Goal: Task Accomplishment & Management: Manage account settings

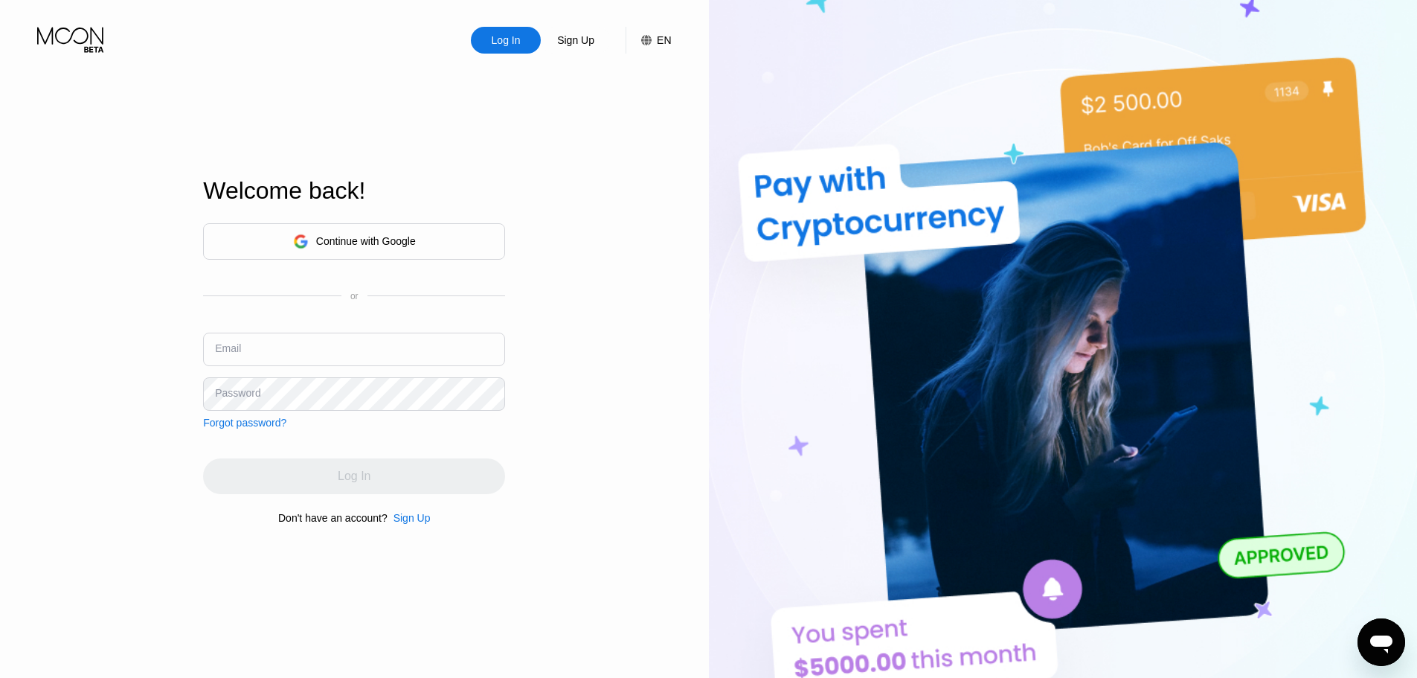
type input "[EMAIL_ADDRESS][DOMAIN_NAME]"
click at [406, 358] on input "[EMAIL_ADDRESS][DOMAIN_NAME]" at bounding box center [354, 348] width 302 height 33
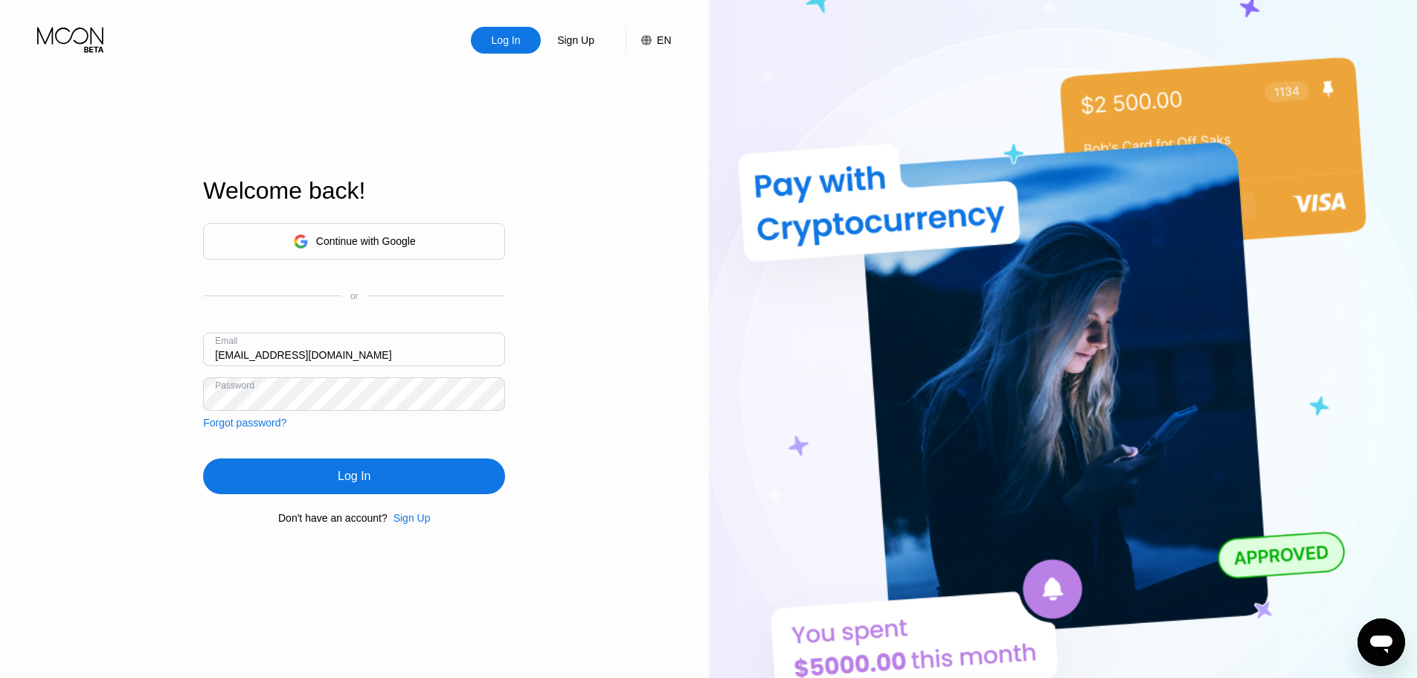
click at [423, 476] on div "Log In" at bounding box center [354, 476] width 302 height 36
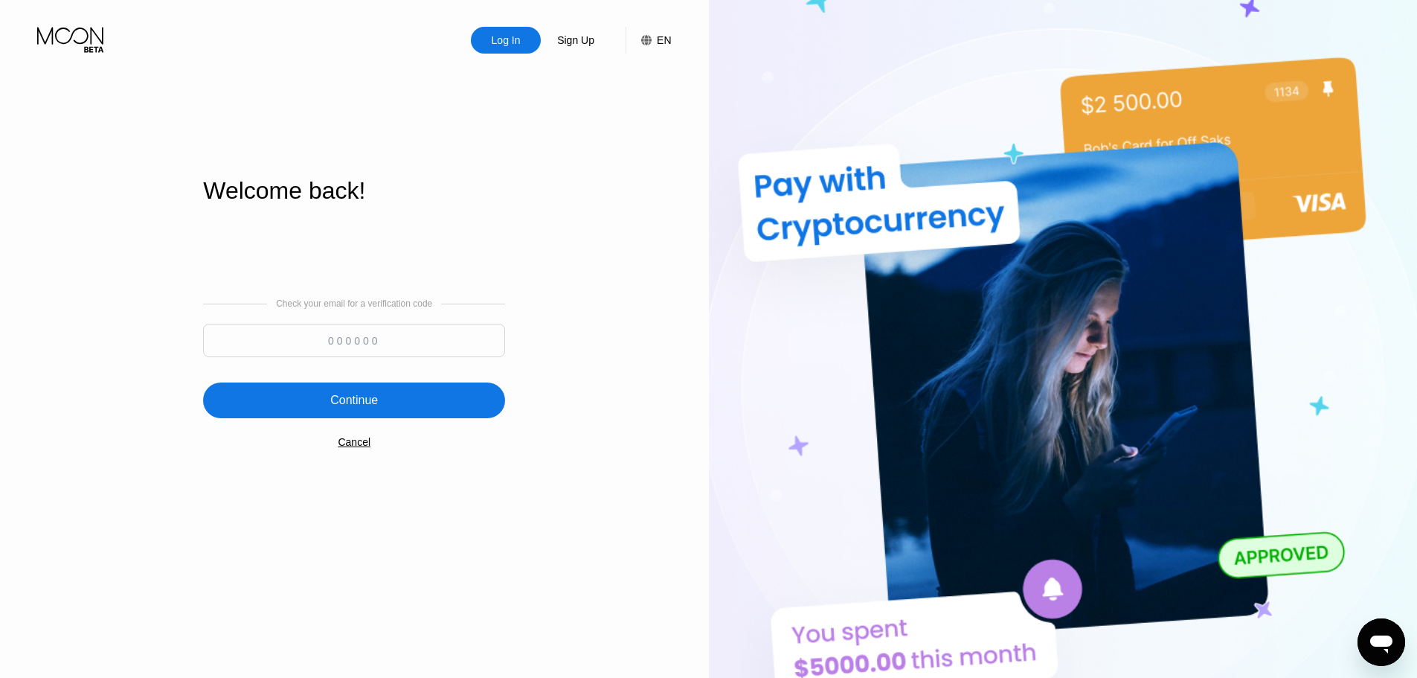
paste input "674513"
type input "674513"
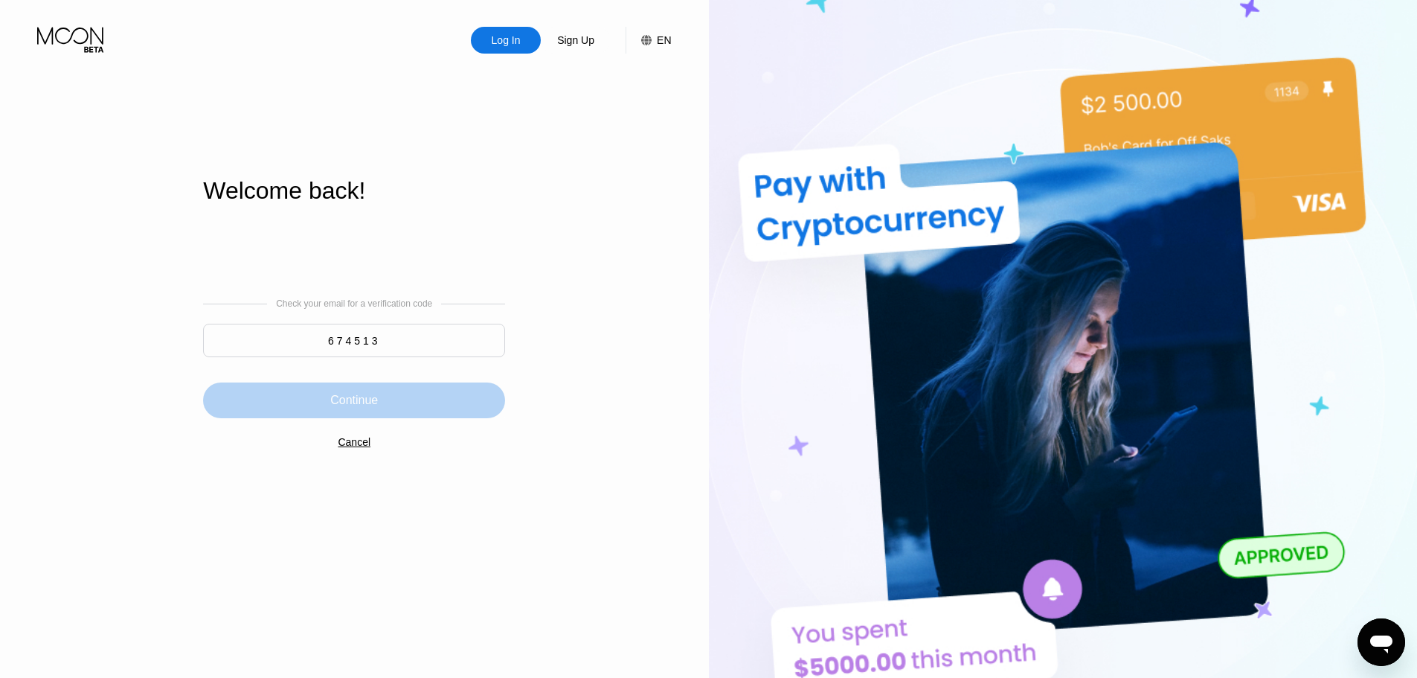
click at [389, 400] on div "Continue" at bounding box center [354, 400] width 302 height 36
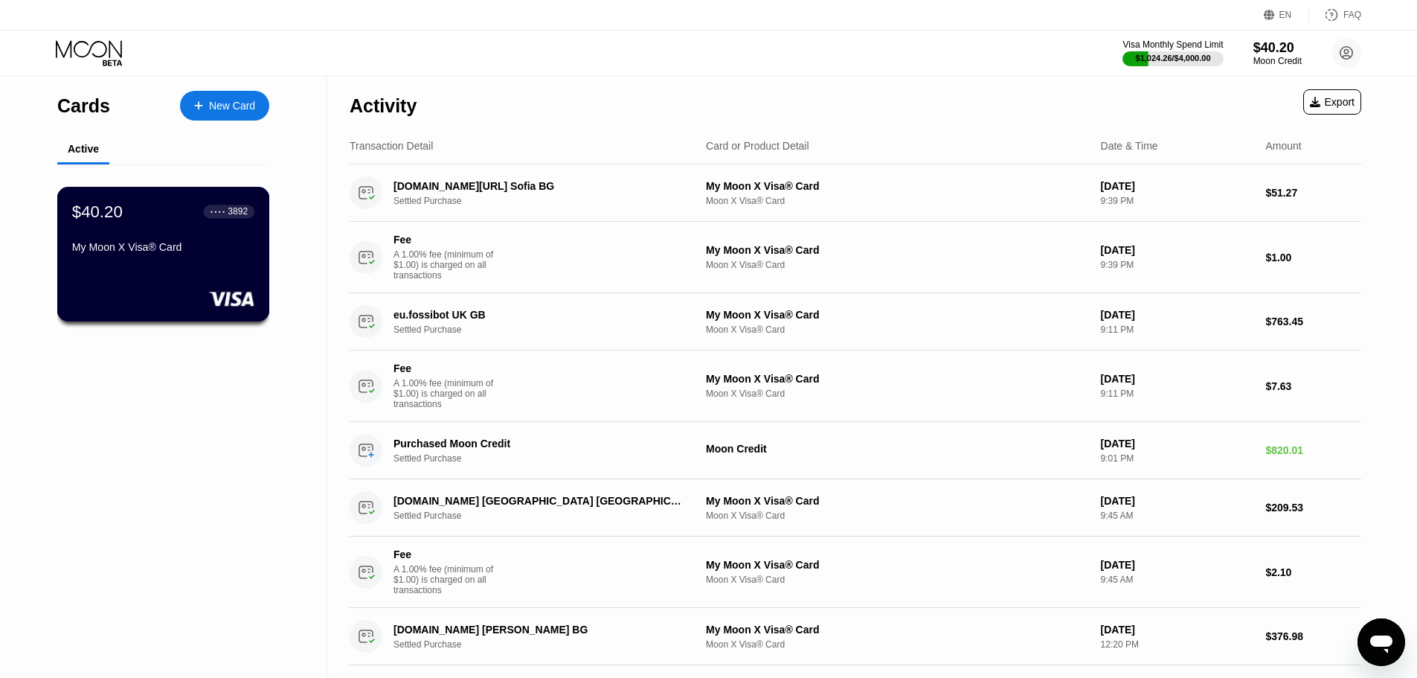
click at [141, 281] on div "$40.20 ● ● ● ● 3892 My Moon X Visa® Card" at bounding box center [163, 254] width 213 height 135
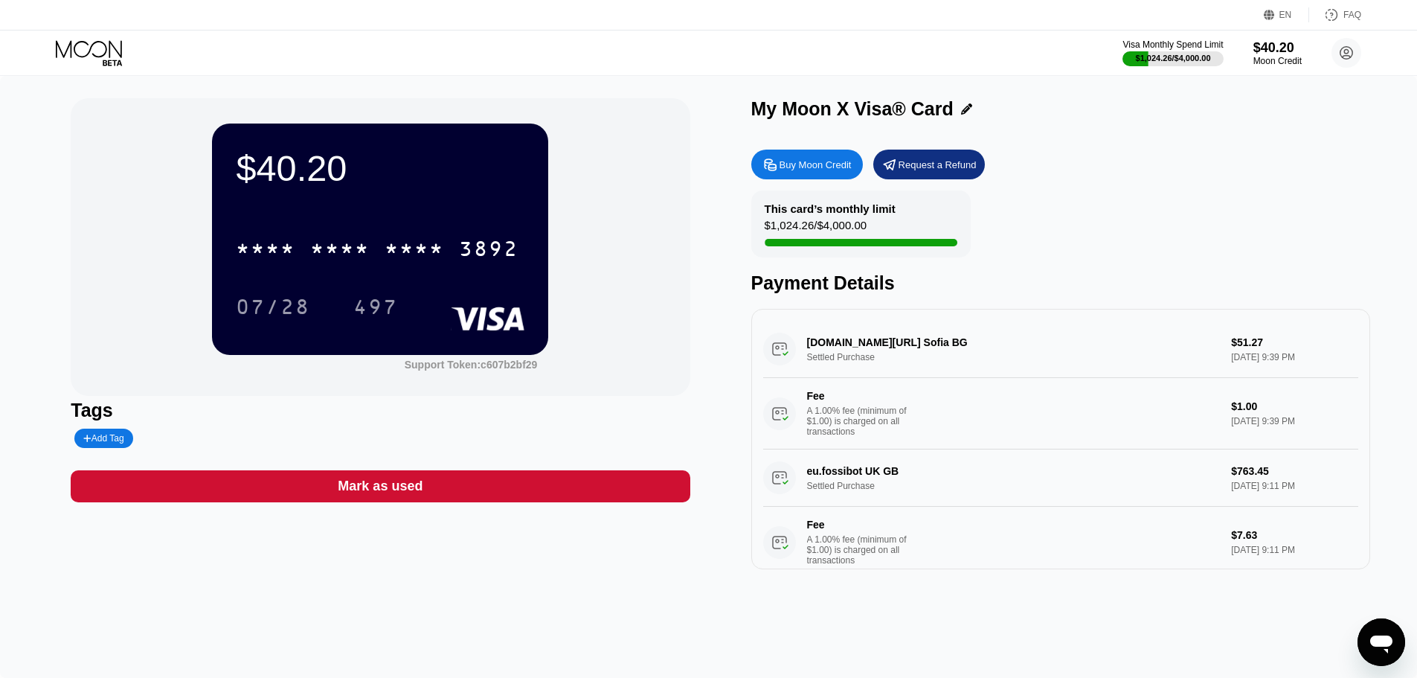
click at [829, 164] on div "Buy Moon Credit" at bounding box center [815, 164] width 72 height 13
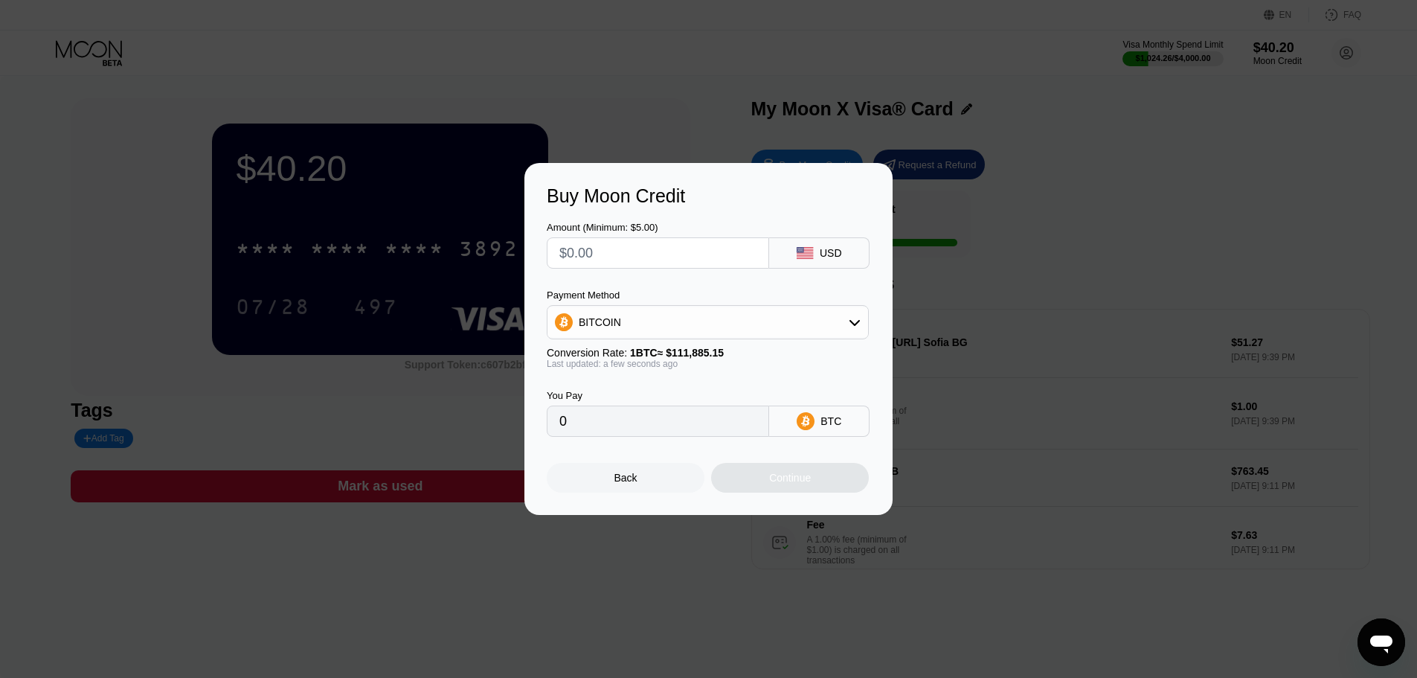
click at [614, 483] on div "Back" at bounding box center [626, 478] width 158 height 30
